Goal: Feedback & Contribution: Submit feedback/report problem

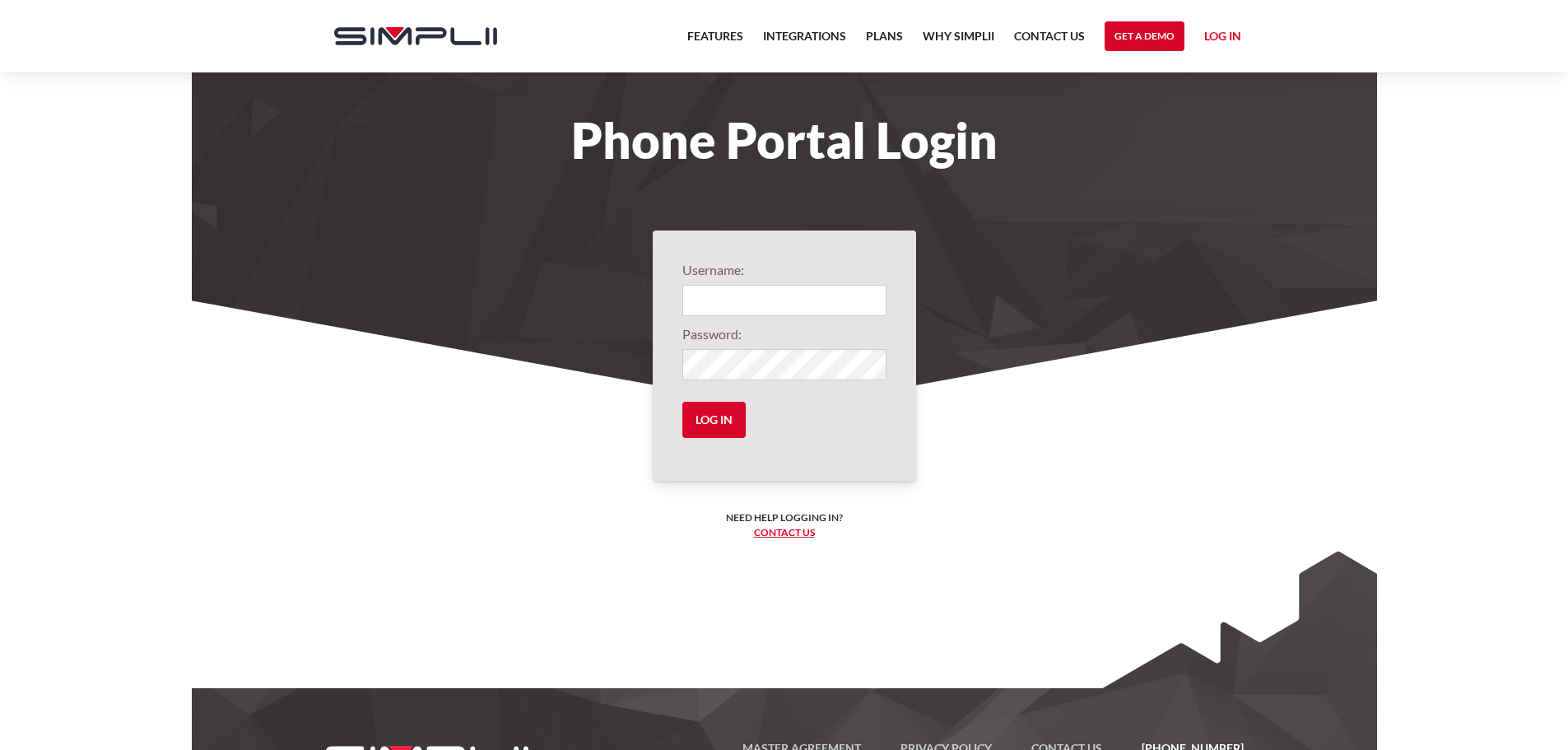
type input "106@riverwealthadvisors"
click at [697, 419] on input "Log in" at bounding box center [713, 419] width 63 height 37
click at [717, 422] on input "Log in" at bounding box center [713, 419] width 63 height 37
click at [714, 409] on input "Log in" at bounding box center [713, 419] width 63 height 37
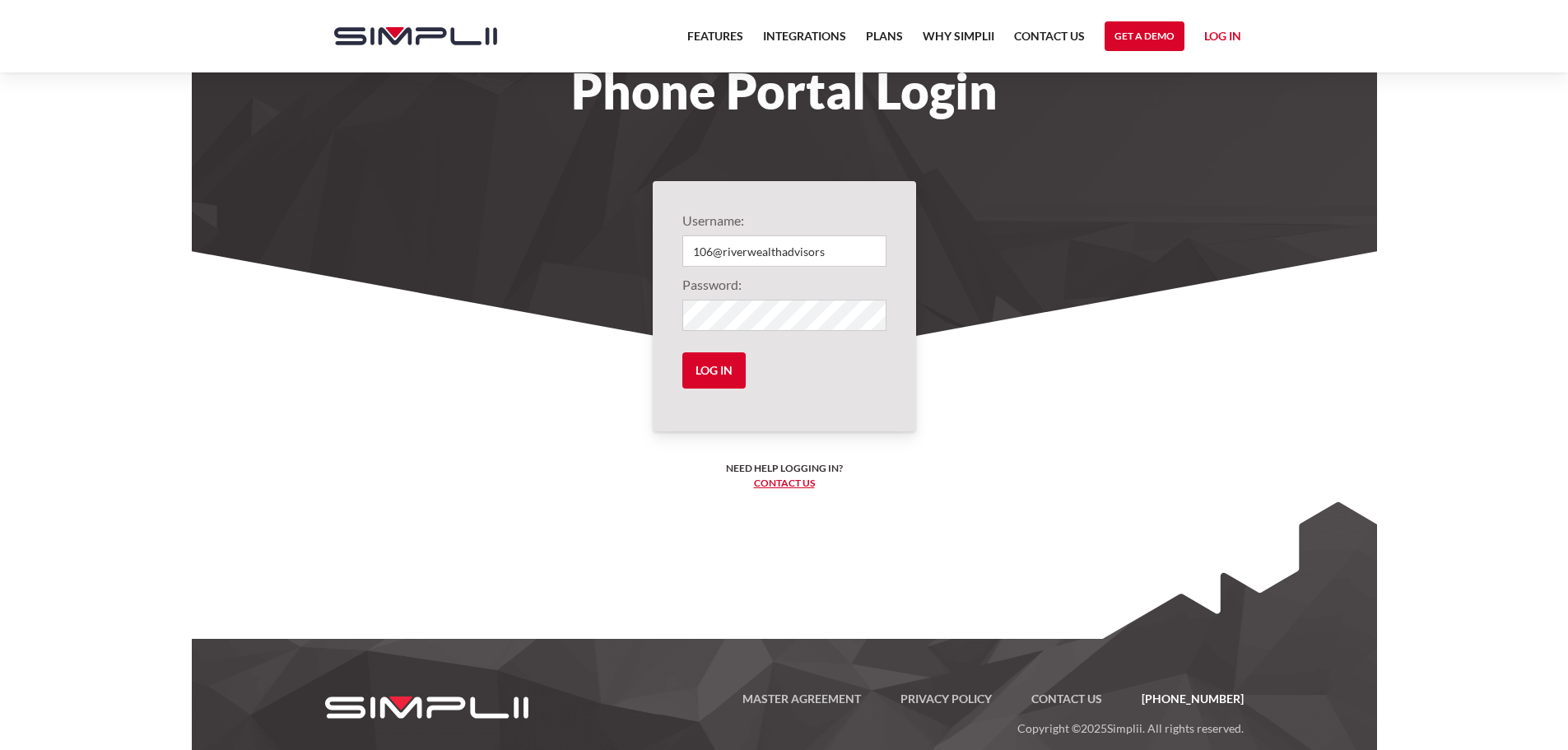
scroll to position [76, 0]
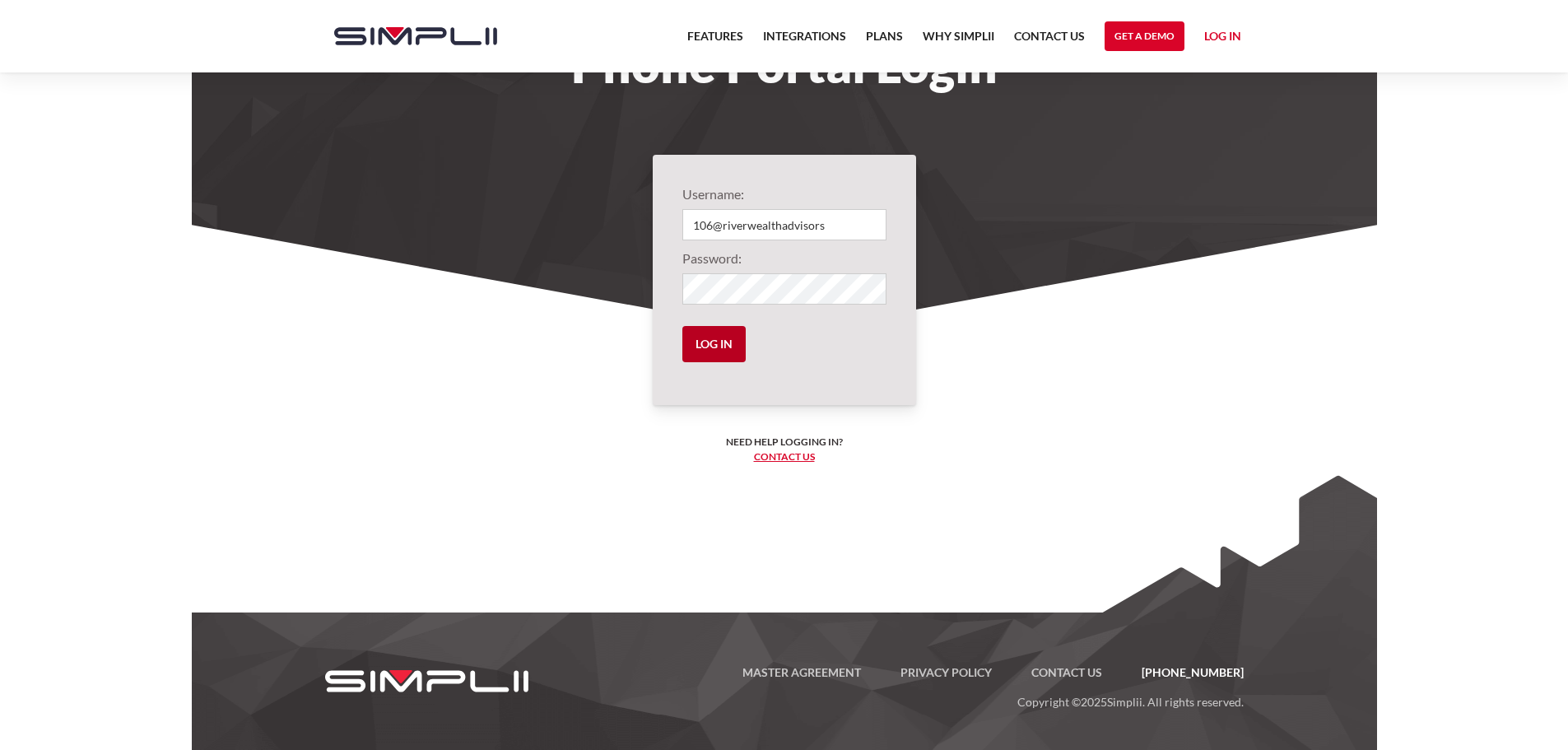
click at [716, 349] on input "Log in" at bounding box center [713, 344] width 63 height 37
click at [713, 341] on input "Log in" at bounding box center [713, 344] width 63 height 37
click at [698, 340] on input "Log in" at bounding box center [713, 344] width 63 height 37
click at [700, 340] on input "Log in" at bounding box center [713, 344] width 63 height 37
click at [782, 220] on input "106@riverwealthadvisors" at bounding box center [784, 224] width 204 height 31
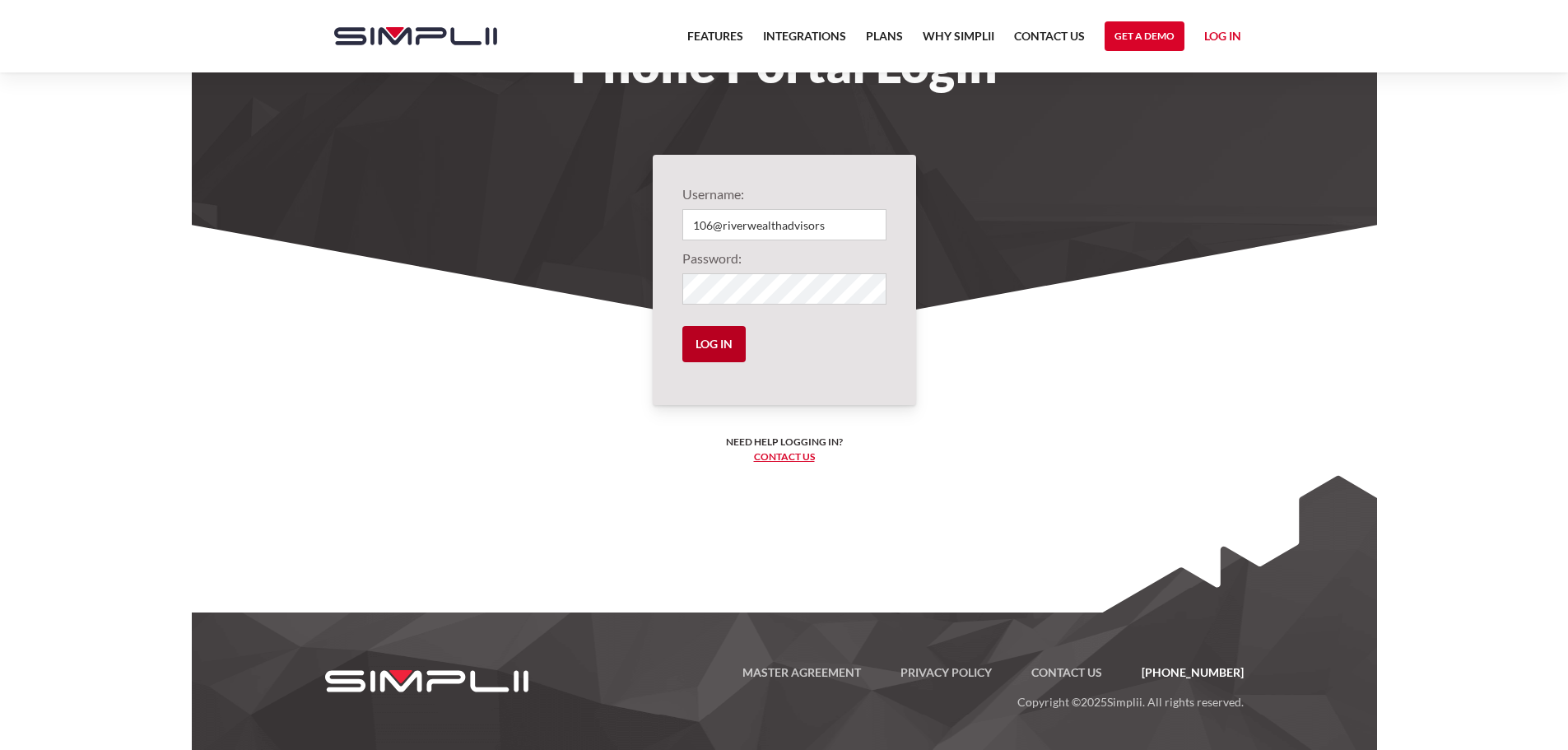
click at [714, 349] on input "Log in" at bounding box center [713, 344] width 63 height 37
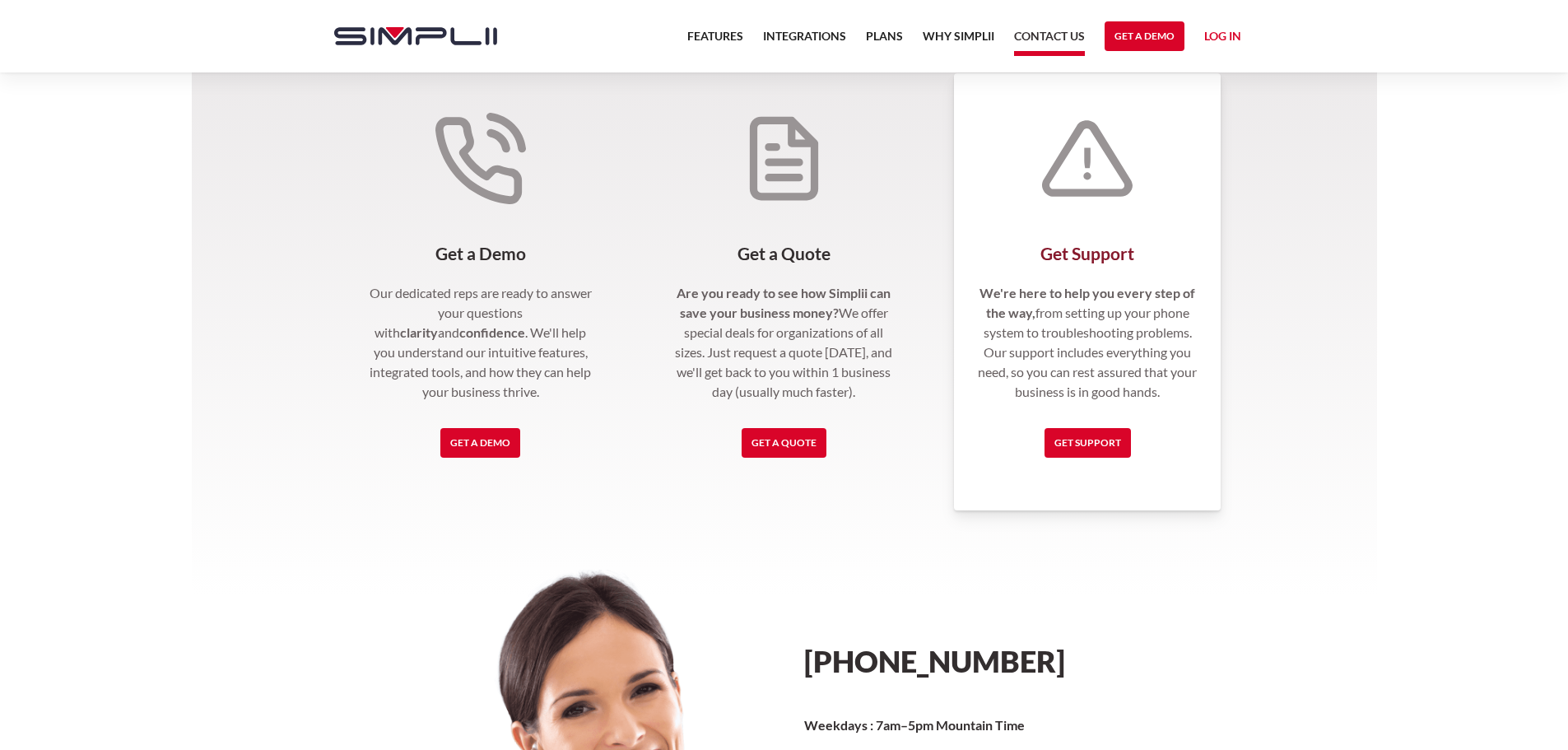
scroll to position [329, 0]
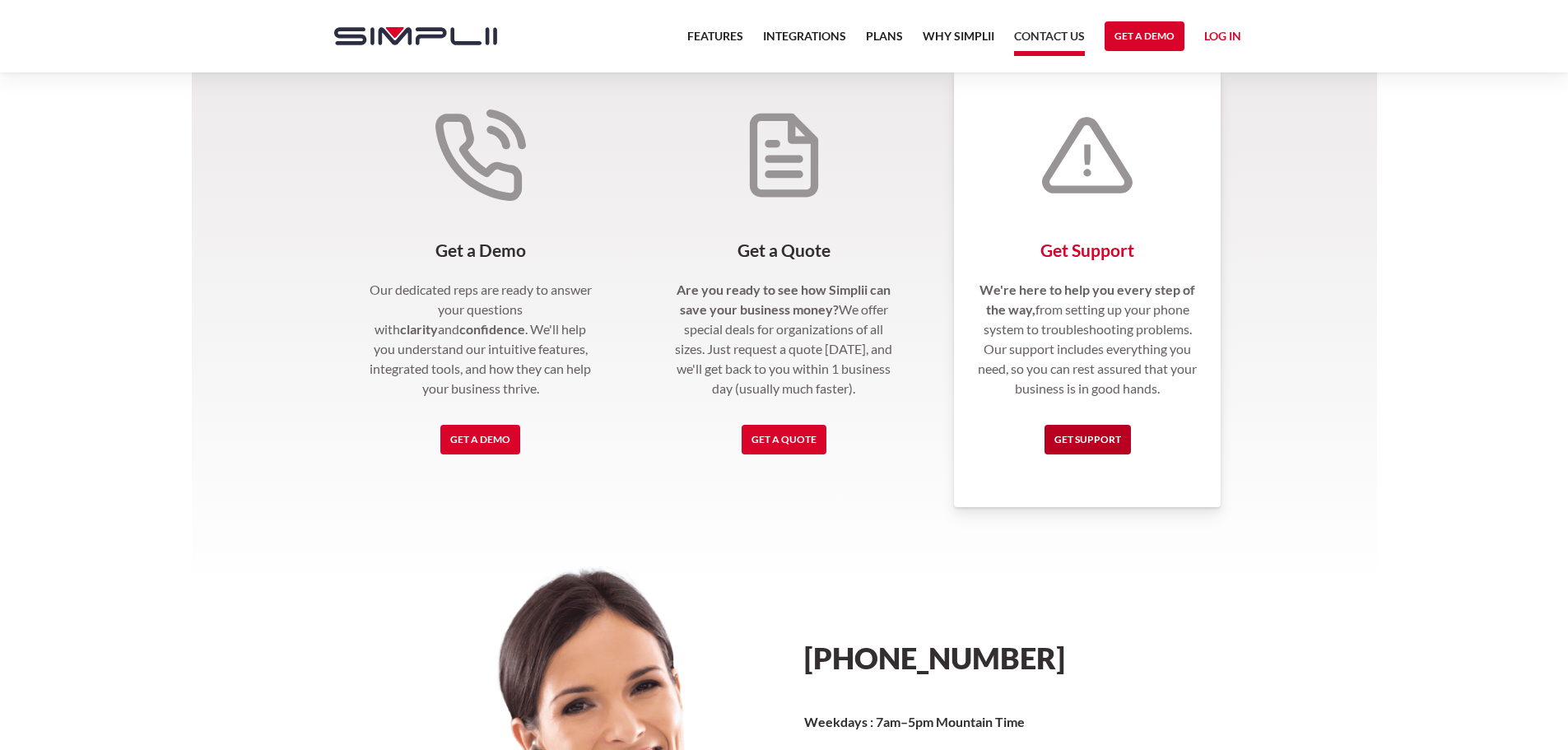
click at [1098, 433] on link "Get Support" at bounding box center [1087, 439] width 87 height 29
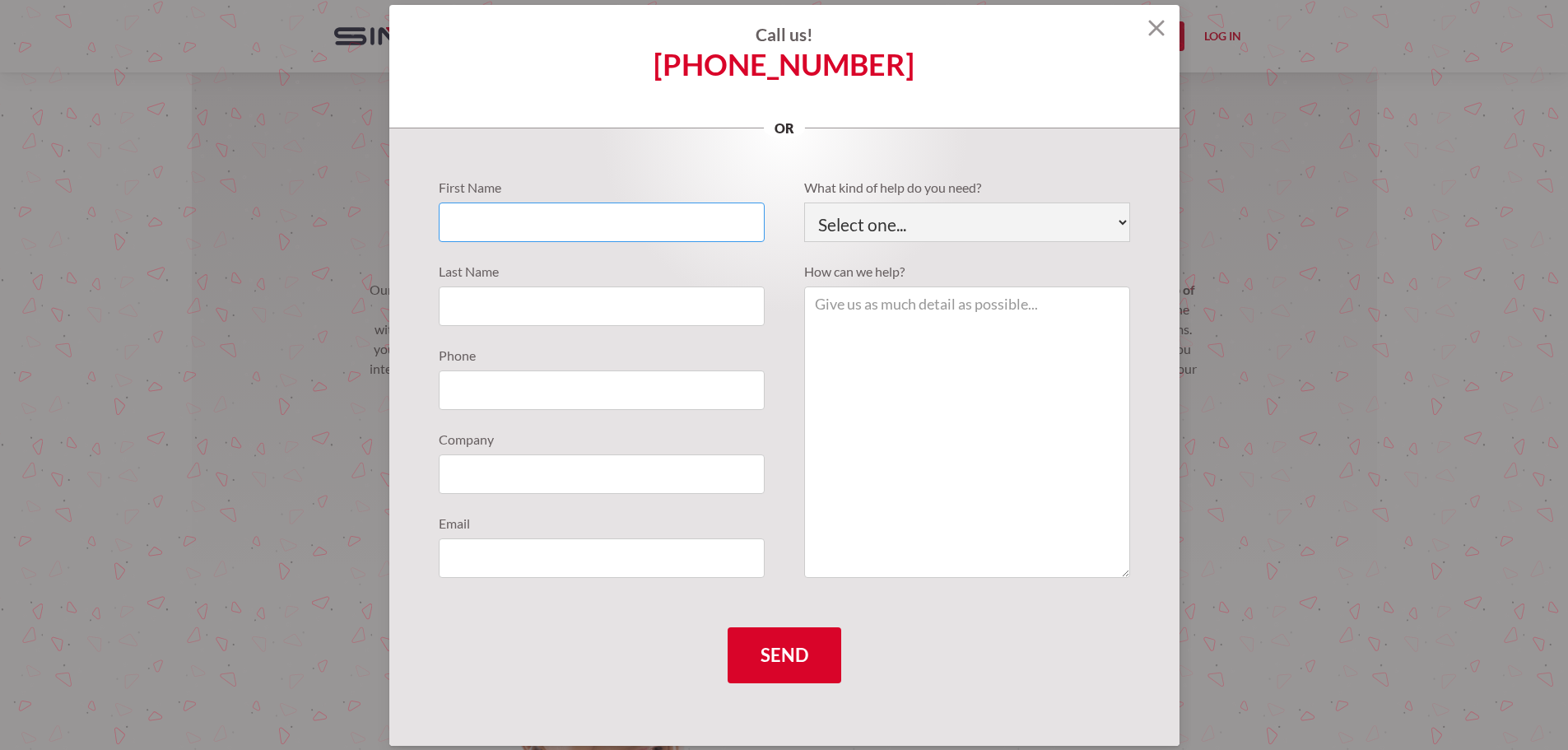
click at [607, 231] on input "Support Requests" at bounding box center [602, 222] width 326 height 39
type input "vanessa"
type input "sobotta"
type input "7173504787"
type input "RecoupIT"
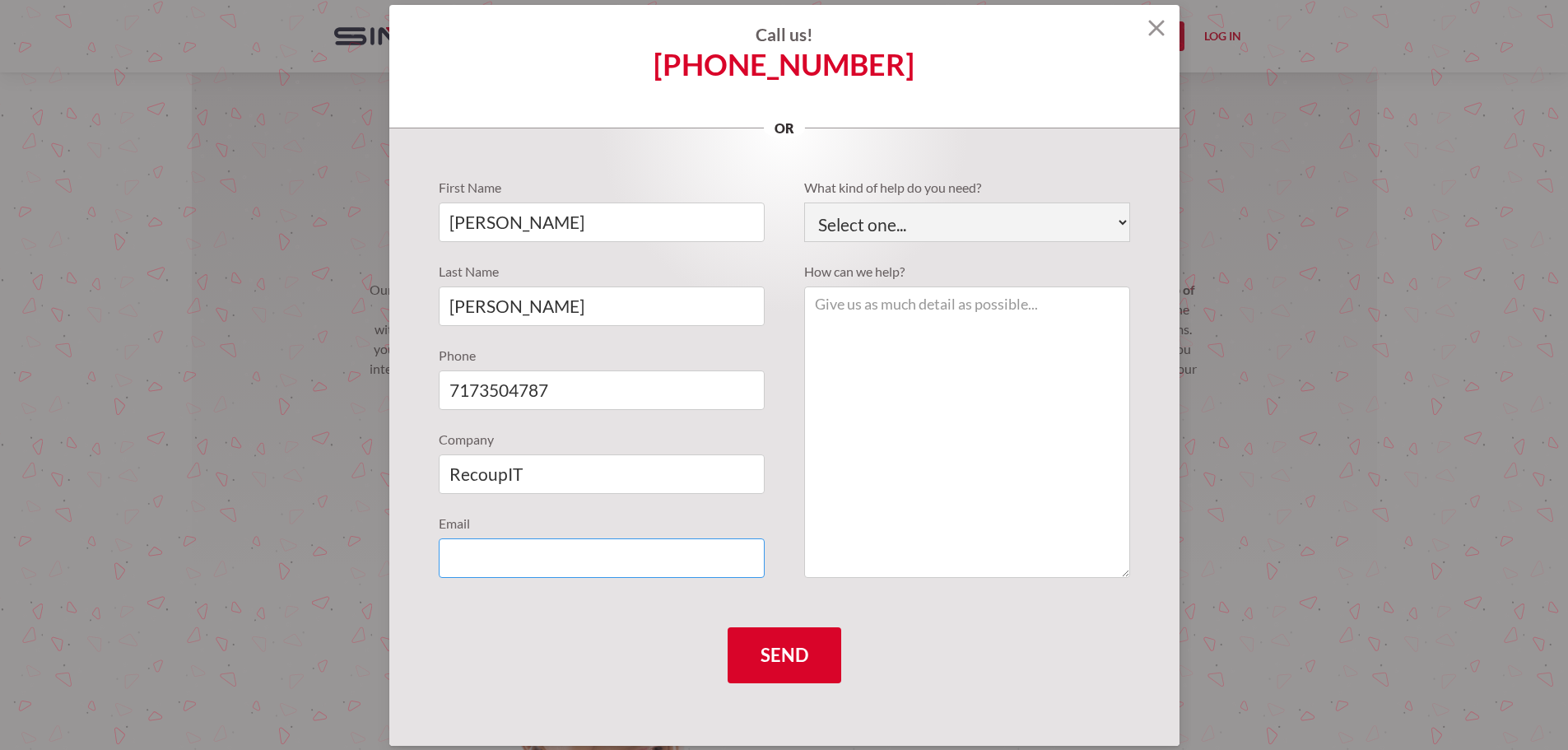
type input "vsobotta@gmail.com"
drag, startPoint x: 527, startPoint y: 477, endPoint x: 447, endPoint y: 481, distance: 80.1
click at [447, 481] on input "RecoupIT" at bounding box center [602, 474] width 326 height 39
click at [538, 472] on input "RiverwealthAdivsors" at bounding box center [602, 474] width 326 height 39
type input "Riverwealth Adivsors"
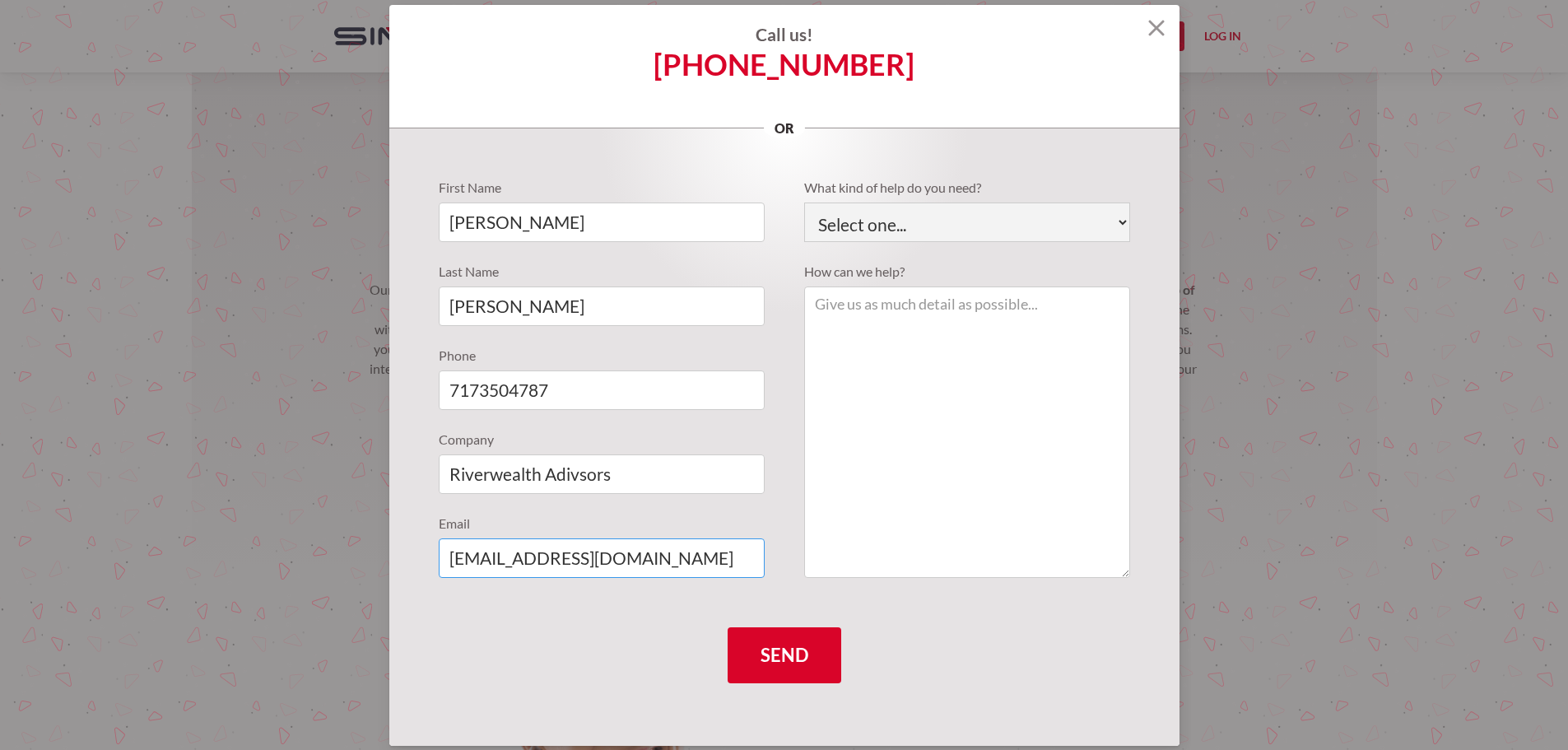
click at [648, 567] on input "vsobotta@gmail.com" at bounding box center [602, 558] width 326 height 39
drag, startPoint x: 645, startPoint y: 565, endPoint x: 532, endPoint y: 560, distance: 113.1
click at [532, 560] on input "vsobotta@gmail.com" at bounding box center [602, 558] width 326 height 39
type input "vsobotta@riverwealthadvisors.com"
click at [1004, 300] on textarea "Support Requests" at bounding box center [966, 432] width 326 height 291
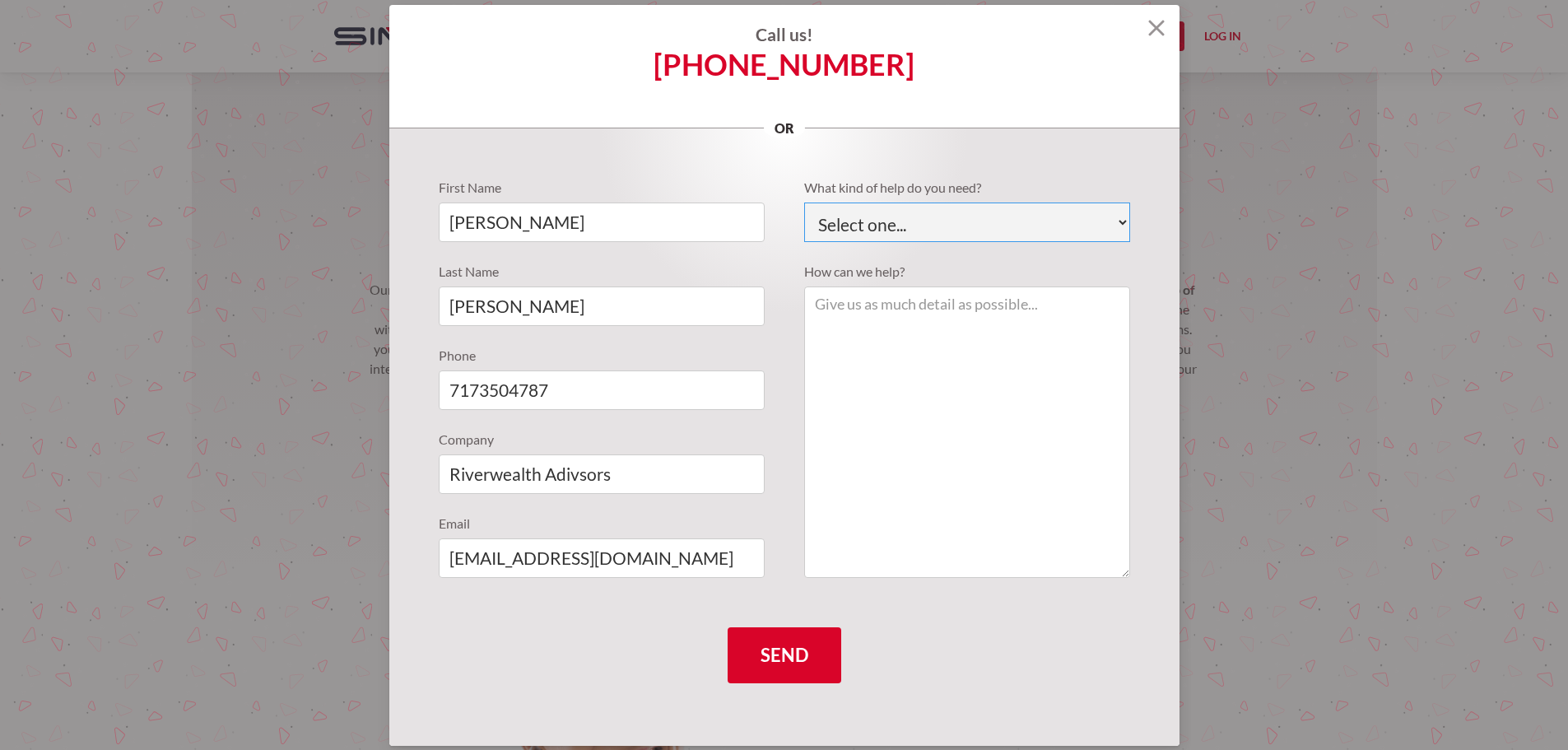
click at [999, 212] on select "Select one... Technical Support Fusion App Support Sales Billing" at bounding box center [966, 222] width 326 height 39
select select "Technical Support"
click at [804, 202] on select "Select one... Technical Support Fusion App Support Sales Billing" at bounding box center [966, 222] width 326 height 39
click at [882, 324] on textarea "Support Requests" at bounding box center [966, 432] width 326 height 291
click at [906, 331] on textarea "Our phone systems are not working - callers receive a "Y" at bounding box center [966, 432] width 326 height 291
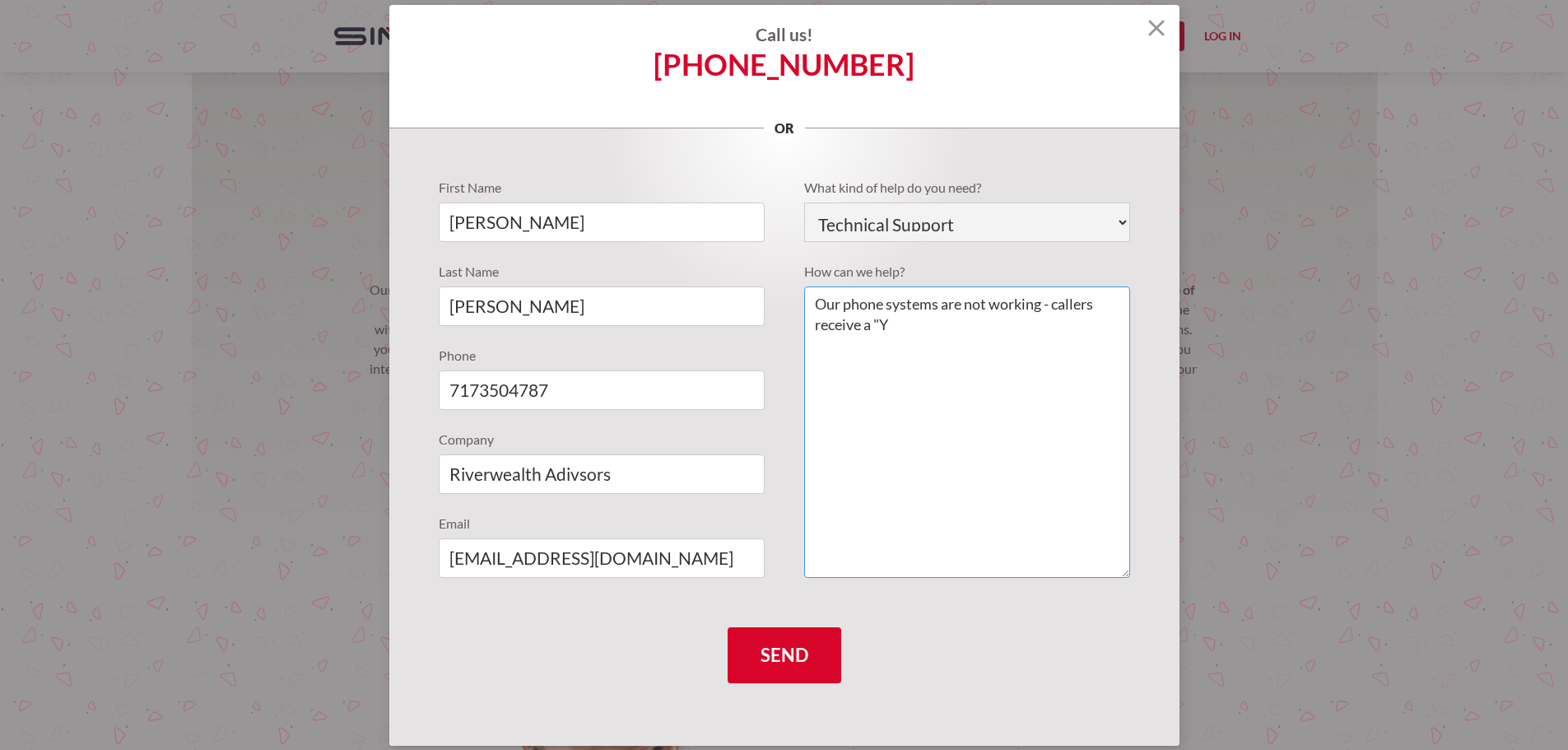
drag, startPoint x: 881, startPoint y: 317, endPoint x: 896, endPoint y: 322, distance: 15.8
click at [896, 322] on textarea "Our phone systems are not working - callers receive a "Y" at bounding box center [966, 432] width 326 height 291
paste textarea "our call cannot be completed at this time" message"
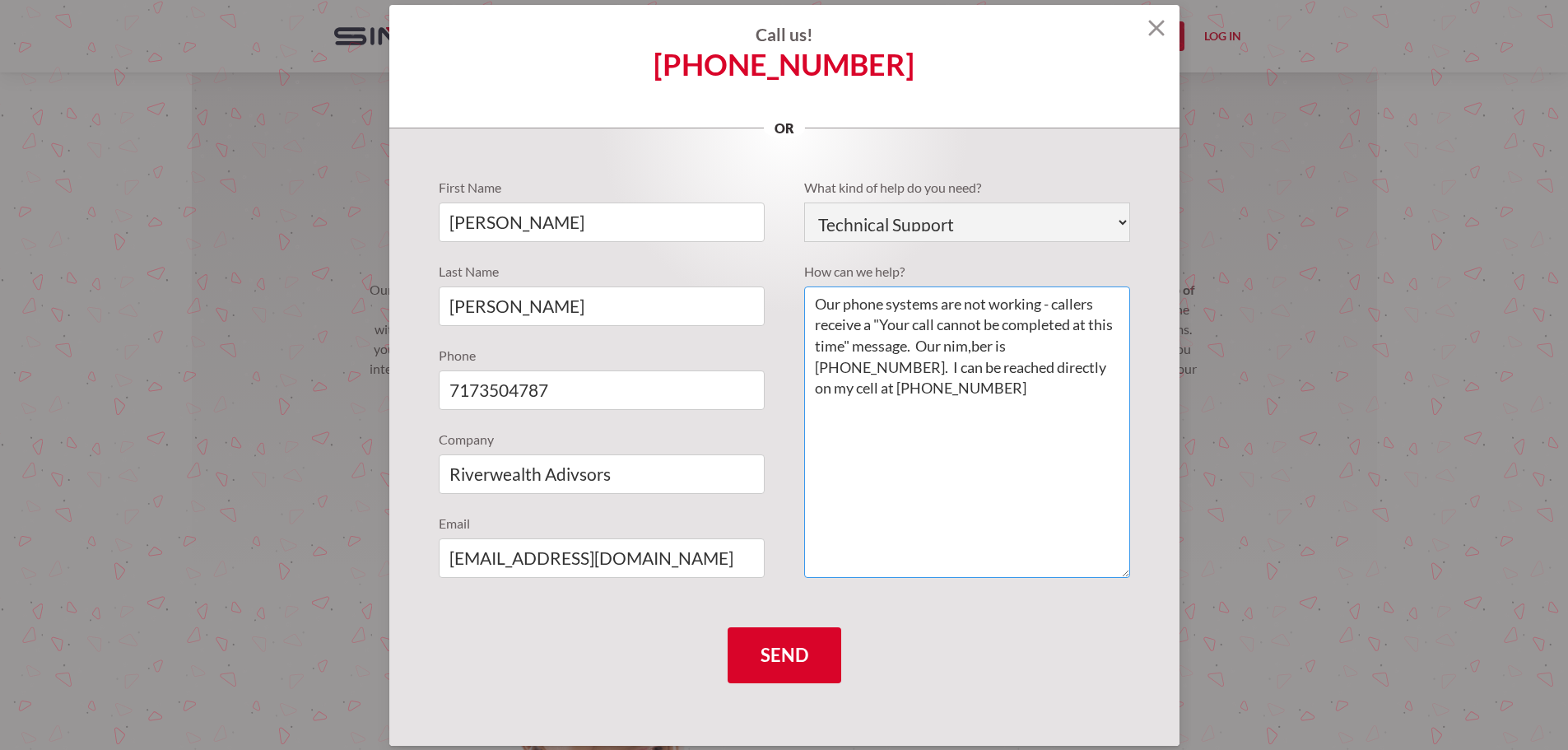
click at [881, 387] on textarea "Our phone systems are not working - callers receive a "Your call cannot be comp…" at bounding box center [966, 432] width 326 height 291
type textarea "Our phone systems are not working - callers receive a "Your call cannot be comp…"
click at [801, 657] on input "Send" at bounding box center [784, 654] width 114 height 56
type input "Please wait..."
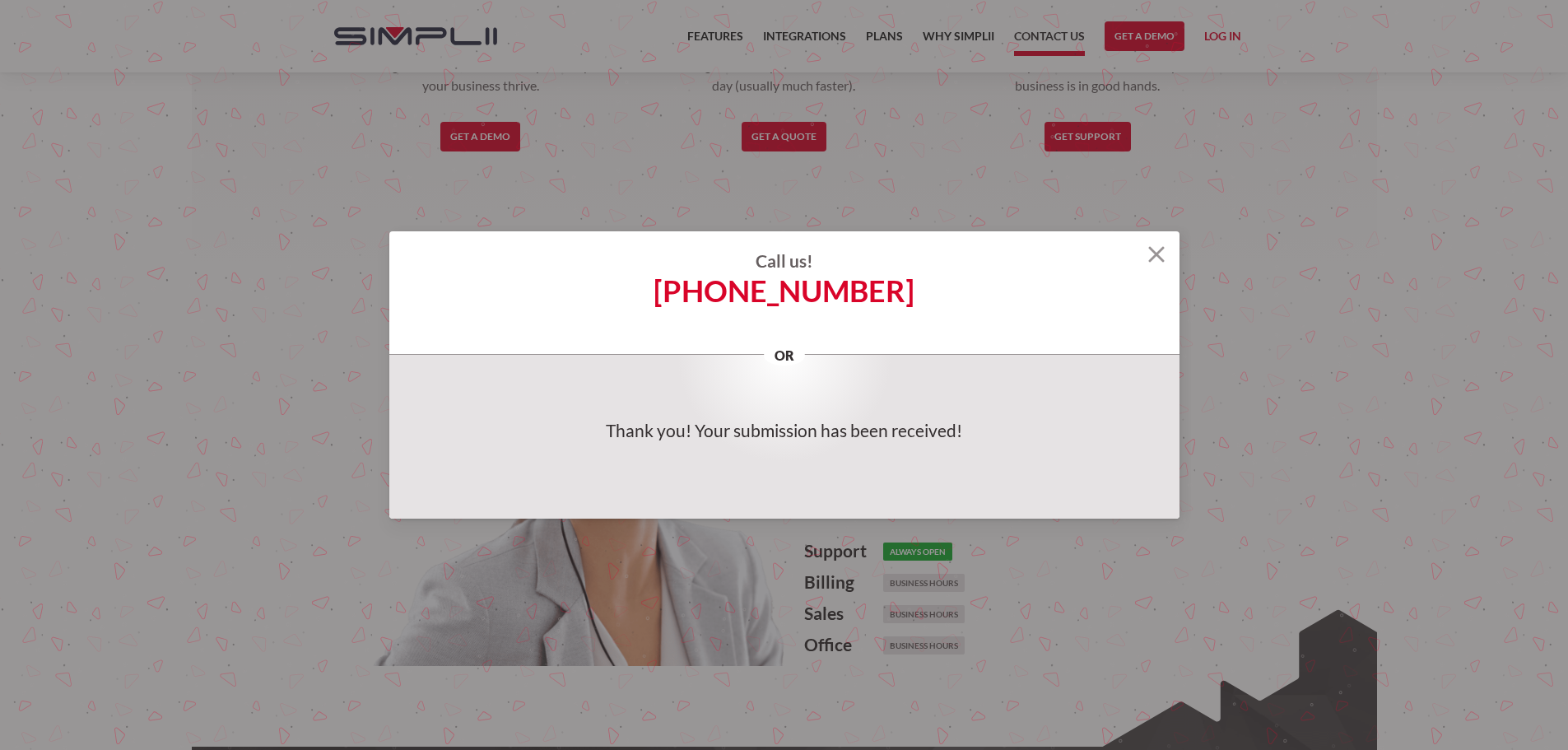
scroll to position [658, 0]
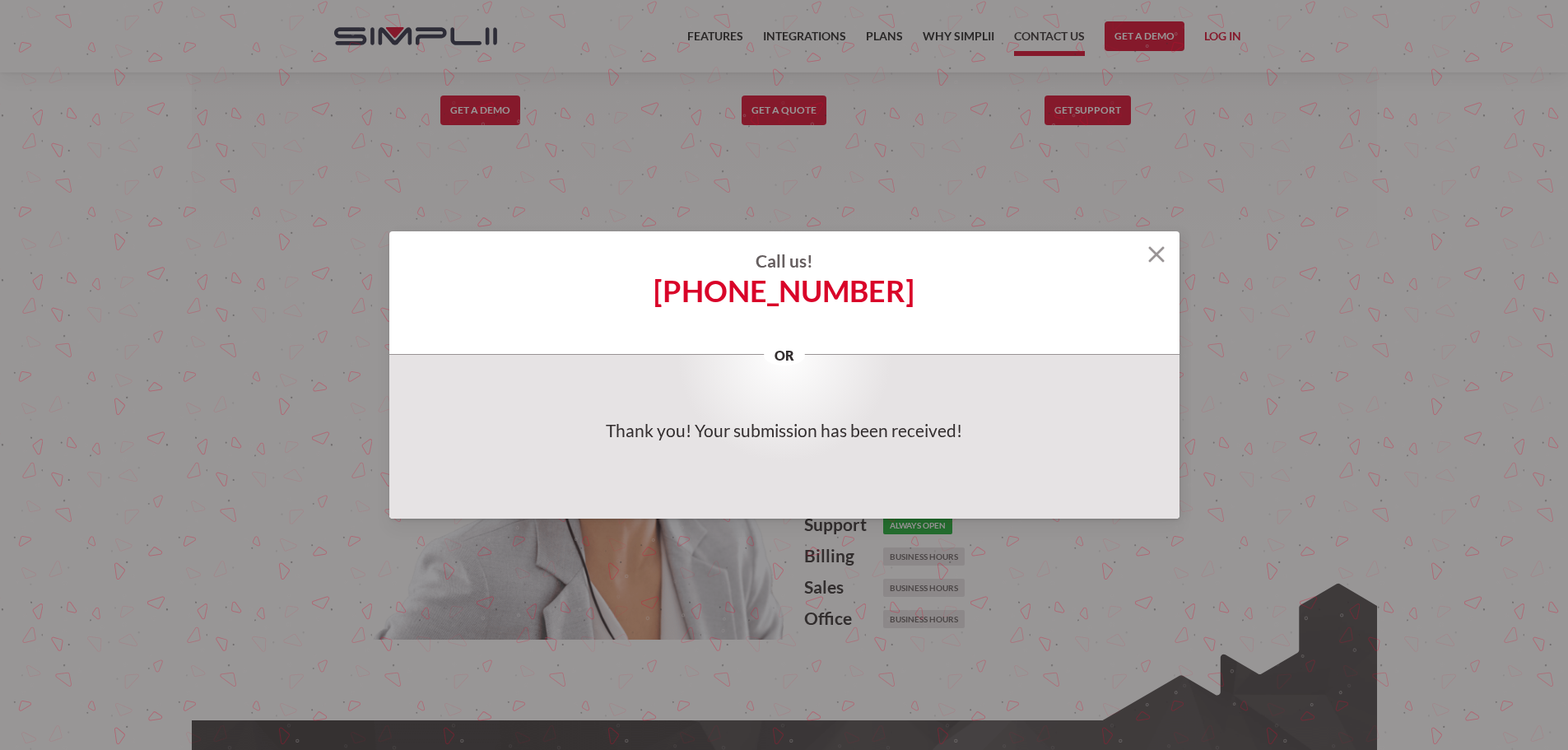
click at [1163, 252] on img at bounding box center [1156, 254] width 16 height 16
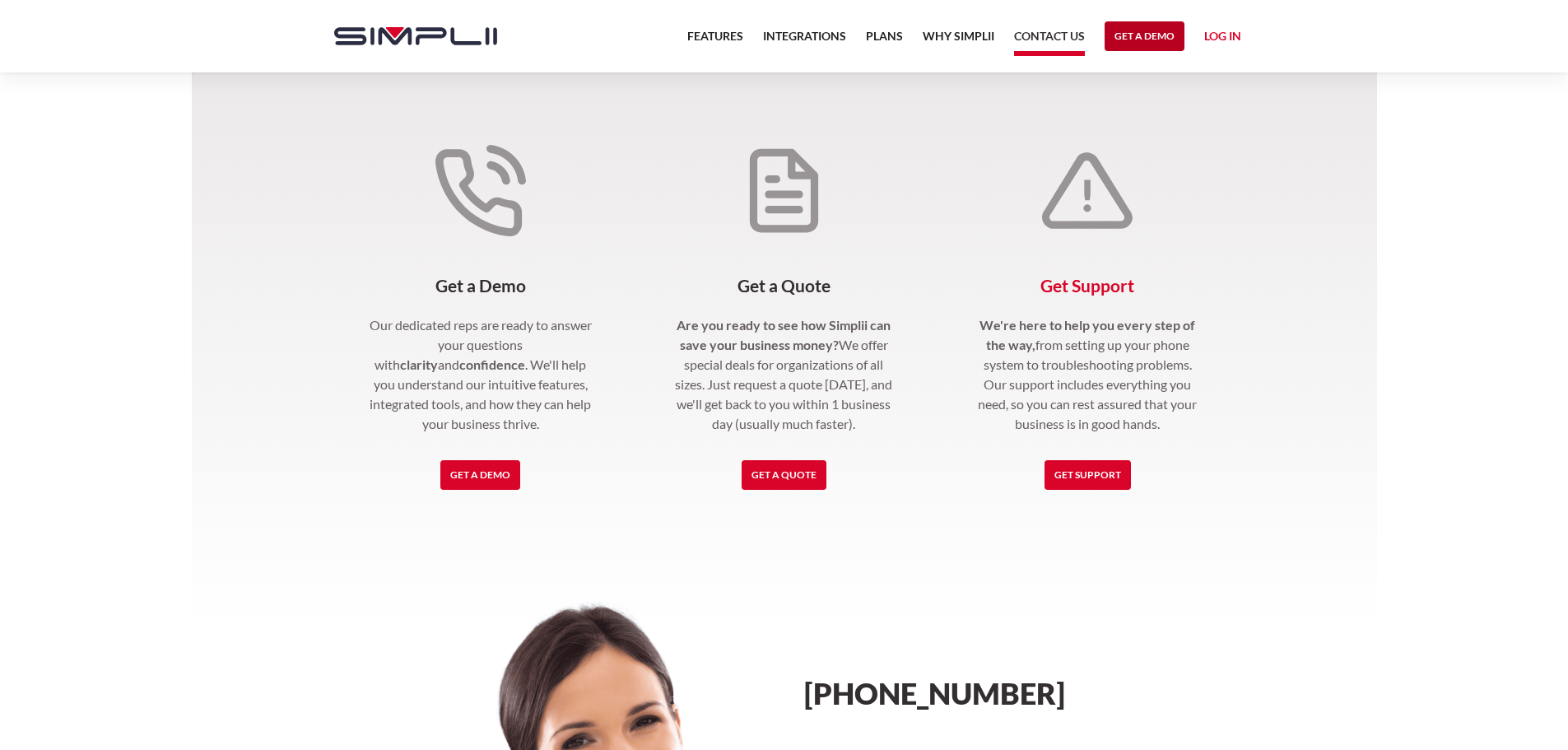
scroll to position [247, 0]
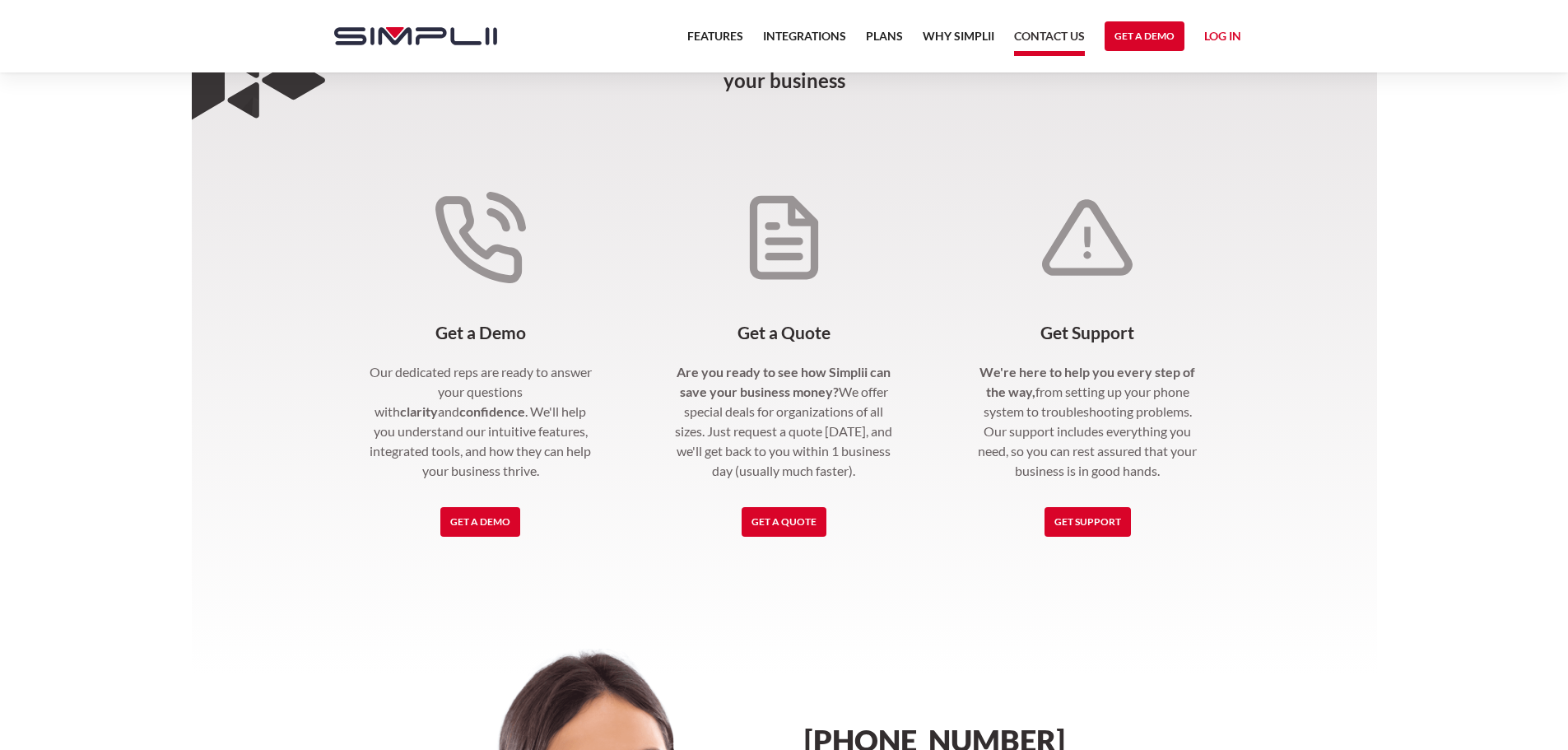
click at [392, 39] on img "home" at bounding box center [416, 36] width 163 height 18
